Goal: Transaction & Acquisition: Purchase product/service

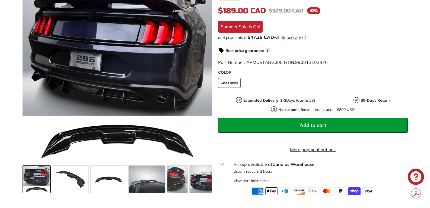
scroll to position [163, 0]
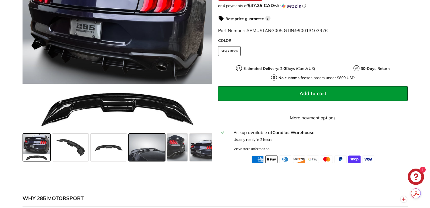
click at [147, 156] on span at bounding box center [147, 147] width 36 height 27
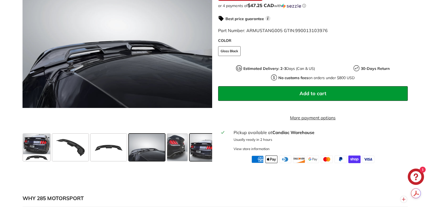
click at [204, 154] on span at bounding box center [203, 147] width 27 height 27
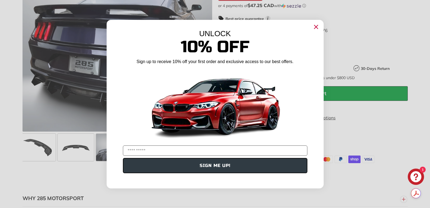
scroll to position [0, 35]
click at [317, 27] on circle "Close dialog" at bounding box center [316, 27] width 8 height 8
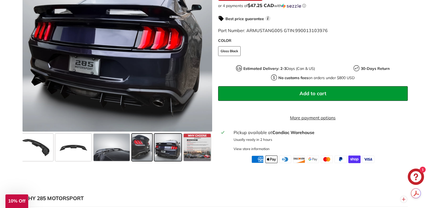
click at [146, 153] on span at bounding box center [142, 147] width 20 height 27
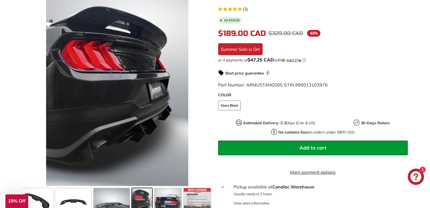
scroll to position [136, 0]
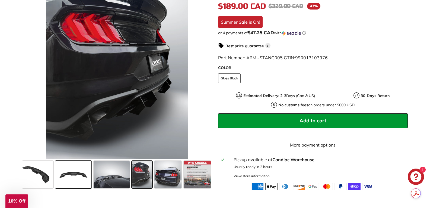
click at [72, 177] on span at bounding box center [73, 174] width 36 height 27
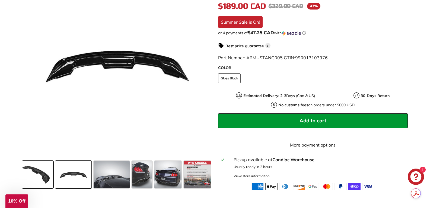
click at [32, 183] on span at bounding box center [35, 174] width 36 height 27
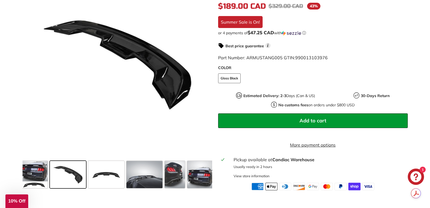
scroll to position [0, 0]
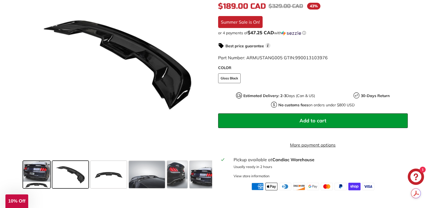
click at [40, 174] on span at bounding box center [36, 174] width 27 height 27
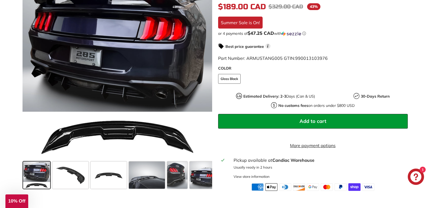
scroll to position [136, 0]
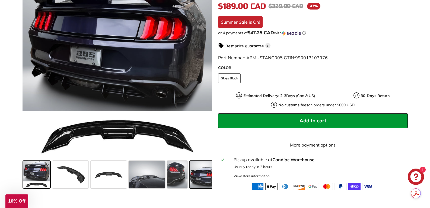
click at [198, 182] on span at bounding box center [203, 174] width 27 height 27
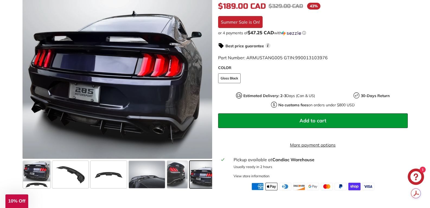
scroll to position [0, 35]
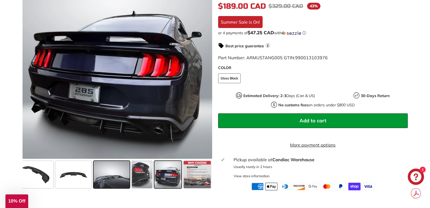
click at [112, 186] on span at bounding box center [112, 174] width 36 height 27
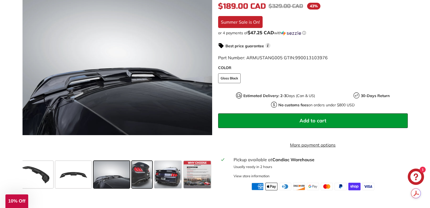
click at [144, 183] on span at bounding box center [142, 174] width 20 height 27
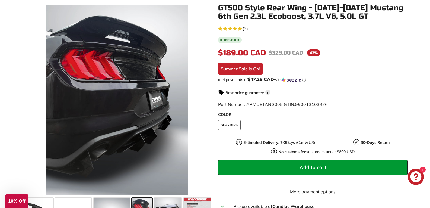
scroll to position [54, 0]
